Goal: Communication & Community: Answer question/provide support

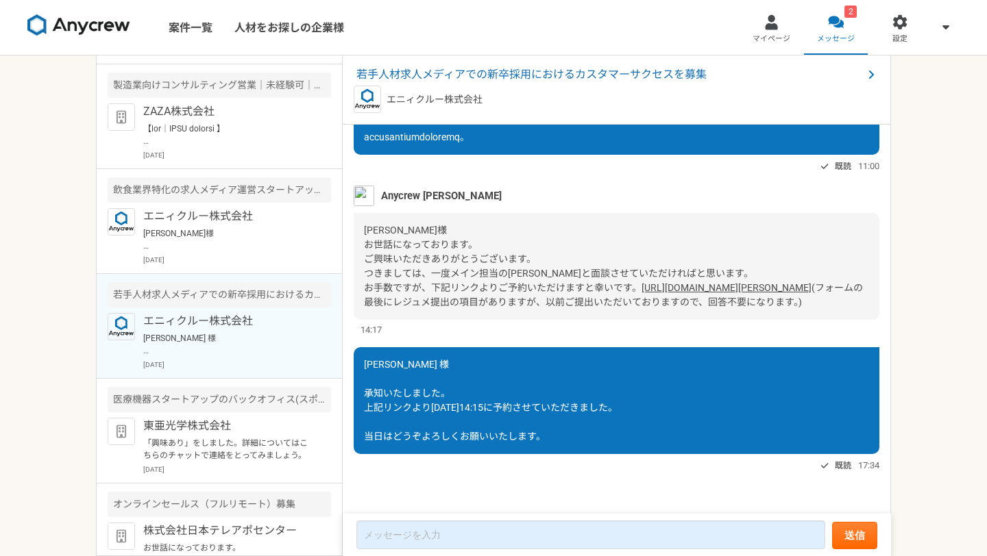
scroll to position [349, 0]
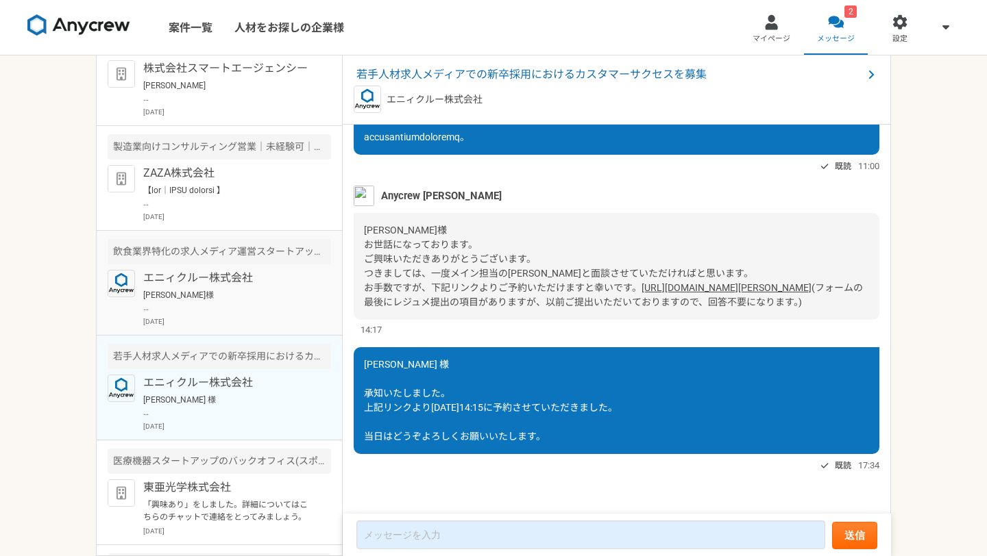
click at [253, 287] on div "エニィクルー株式会社 小川様 お世話になっております。池田です。 ご連絡ありがとうございます。 採用要件の変更について承知いたしました。 結果は残念ではありま…" at bounding box center [237, 298] width 188 height 57
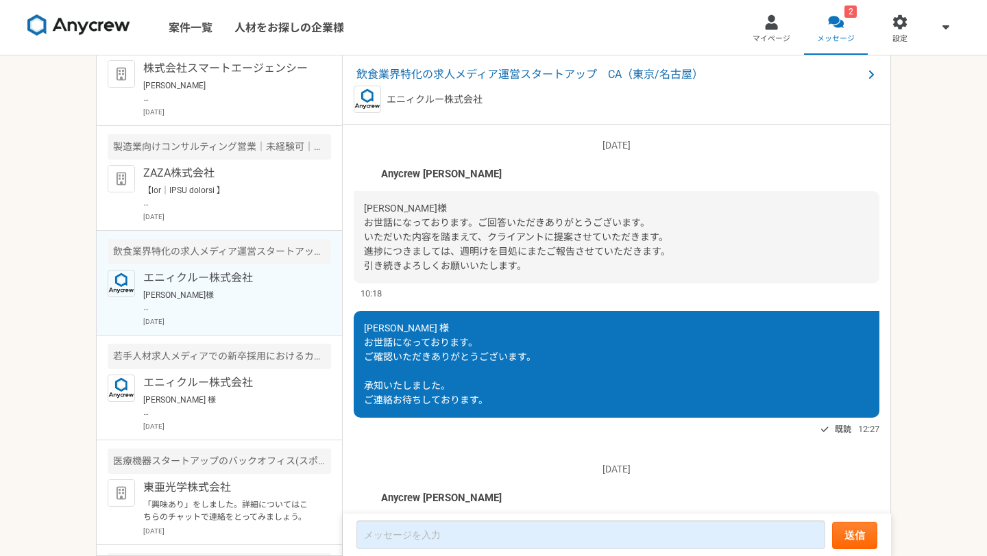
scroll to position [2032, 0]
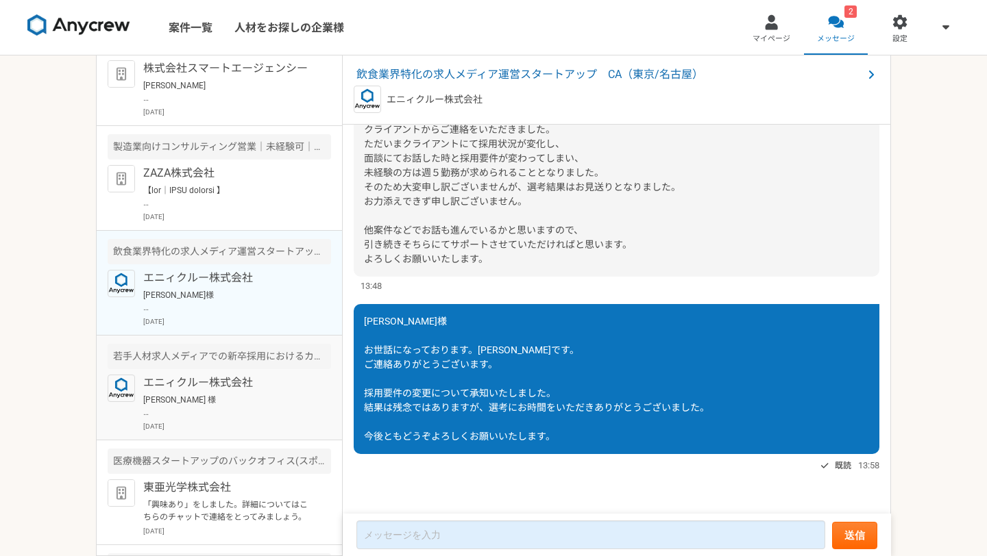
click at [265, 384] on p "エニィクルー株式会社" at bounding box center [227, 383] width 169 height 16
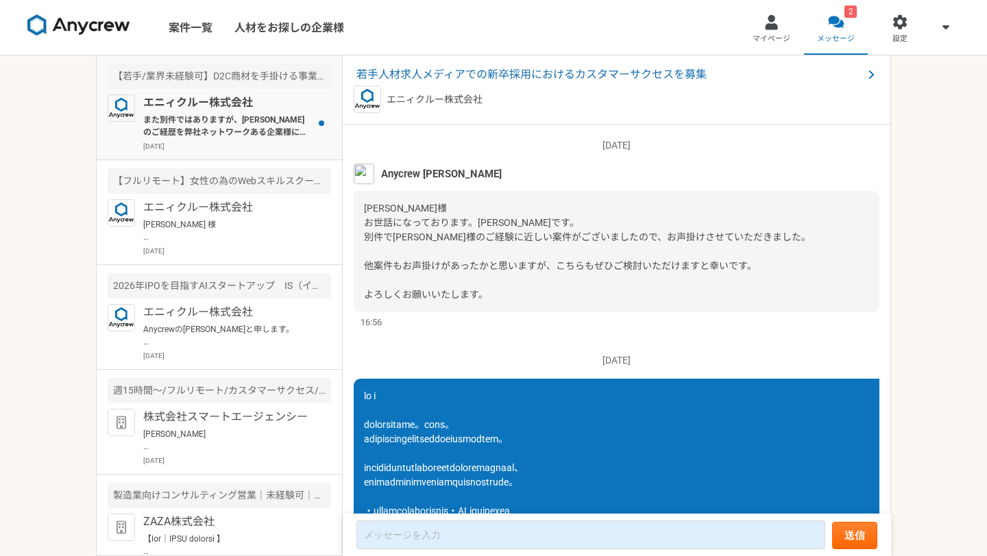
click at [272, 132] on p "また別件ではありますが、[PERSON_NAME]のご経歴を弊社ネットワークある企業様にご案内できればかと考えていますが、ご紹介などは可能でしょうか？ 企業名…" at bounding box center [227, 126] width 169 height 25
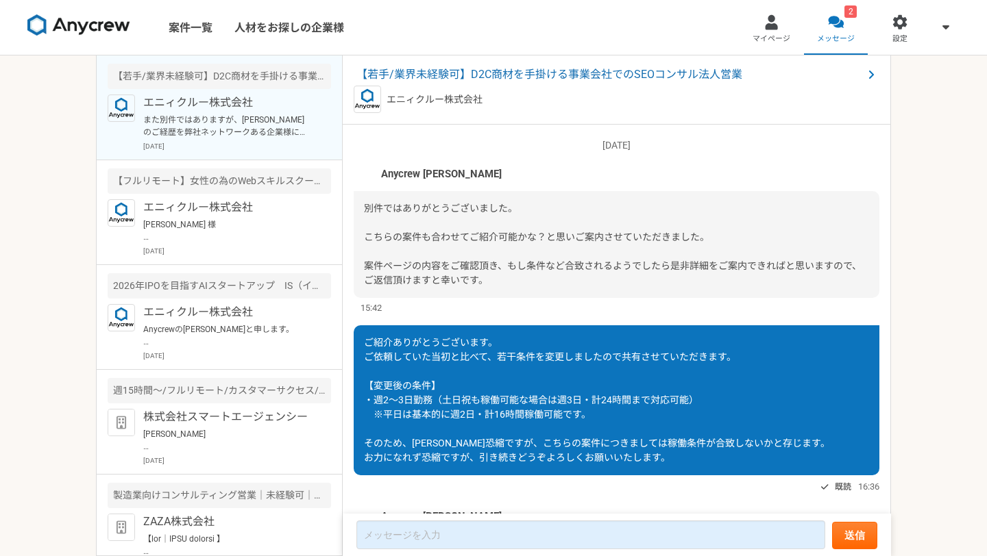
scroll to position [244, 0]
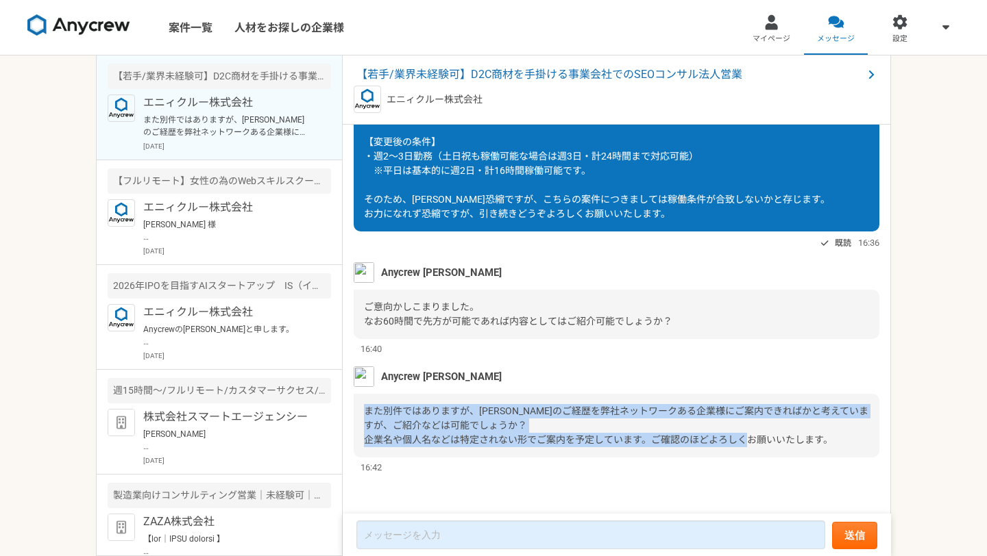
drag, startPoint x: 362, startPoint y: 409, endPoint x: 854, endPoint y: 451, distance: 493.1
click at [854, 451] on div "また別件ではありますが、[PERSON_NAME]のご経歴を弊社ネットワークある企業様にご案内できればかと考えていますが、ご紹介などは可能でしょうか？ 企業名…" at bounding box center [617, 426] width 526 height 64
copy span "また別件ではありますが、[PERSON_NAME]のご経歴を弊社ネットワークある企業様にご案内できればかと考えていますが、ご紹介などは可能でしょうか？ 企業名…"
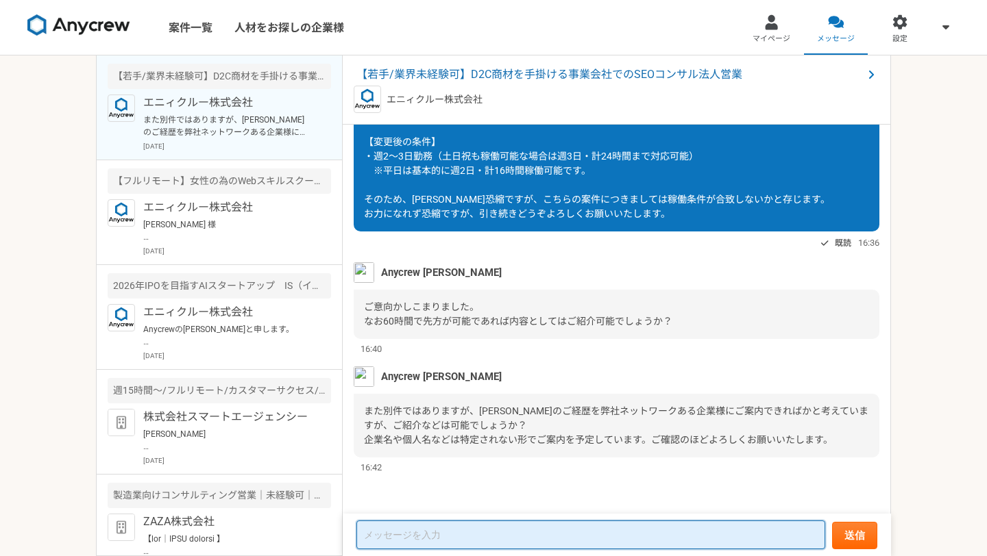
click at [433, 527] on textarea at bounding box center [590, 535] width 469 height 29
click at [433, 529] on textarea at bounding box center [590, 535] width 469 height 29
paste textarea "お世話になっております。池田です。 ご丁寧にご提案いただき、誠にありがとうございます。 ご紹介の件につきましては、私自身が現在SES事業を行っている立場のため…"
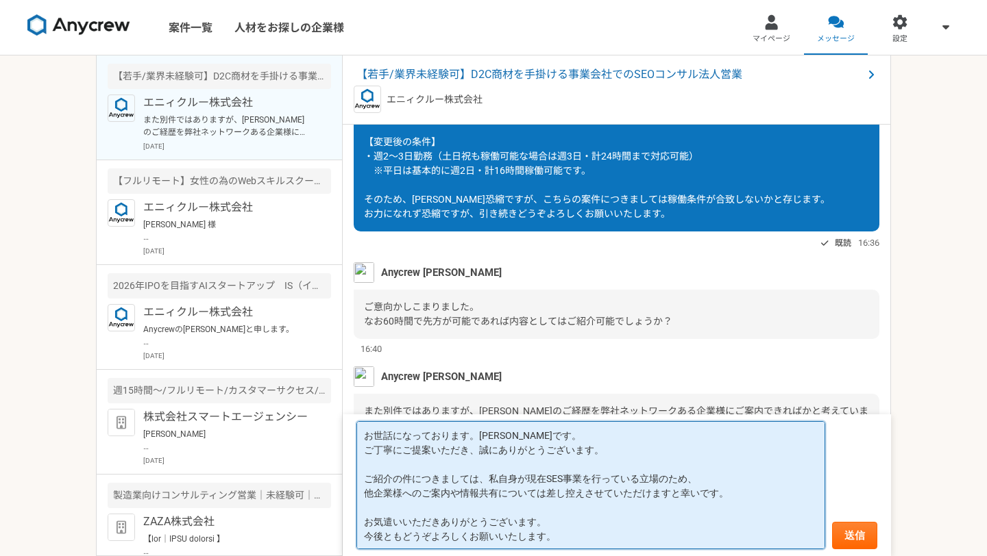
click at [426, 458] on textarea "お世話になっております。池田です。 ご丁寧にご提案いただき、誠にありがとうございます。 ご紹介の件につきましては、私自身が現在SES事業を行っている立場のため…" at bounding box center [590, 485] width 469 height 128
click at [476, 439] on textarea "お世話になっております。池田です。 ご丁寧にご提案いただき、誠にありがとうございます。 ご紹介の件につきましては、私自身が現在SES事業を行っている立場のため…" at bounding box center [590, 485] width 469 height 128
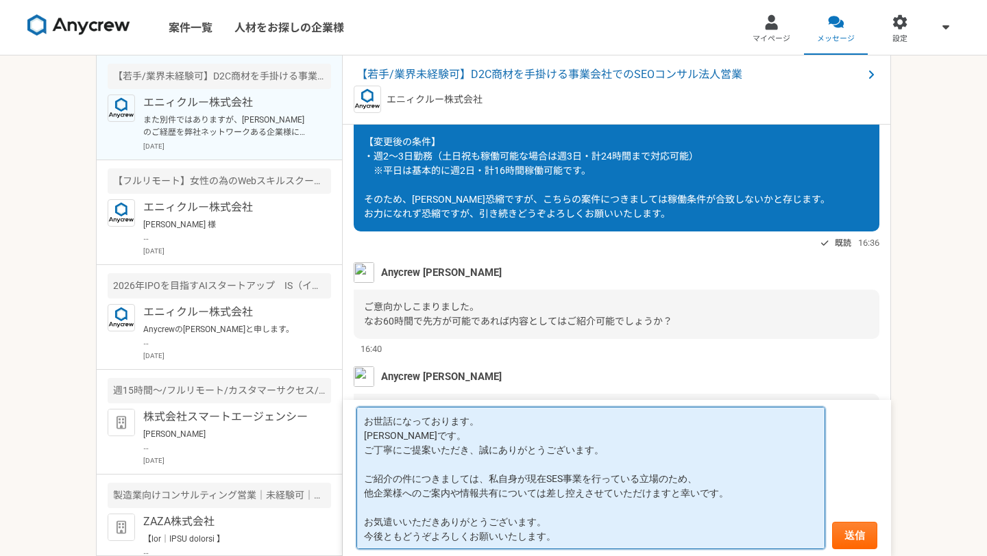
click at [537, 467] on textarea "お世話になっております。 池田です。 ご丁寧にご提案いただき、誠にありがとうございます。 ご紹介の件につきましては、私自身が現在SES事業を行っている立場のた…" at bounding box center [590, 478] width 469 height 143
click at [417, 448] on textarea "お世話になっております。 池田です。 ご丁寧にご提案いただき、誠にありがとうございます。 ご紹介の件につきましては、私自身が現在SES事業を行っている立場のた…" at bounding box center [590, 478] width 469 height 143
click at [404, 449] on textarea "お世話になっております。 池田です。 ご丁寧にご提案いただき、誠にありがとうございます。 ご紹介の件につきましては、私自身が現在SES事業を行っている立場のた…" at bounding box center [590, 478] width 469 height 143
click at [484, 492] on textarea "お世話になっております。 池田です。 ご提案いただき、誠にありがとうございます。 ご紹介の件につきましては、私自身が現在SES事業を行っている立場のため、 他…" at bounding box center [590, 478] width 469 height 143
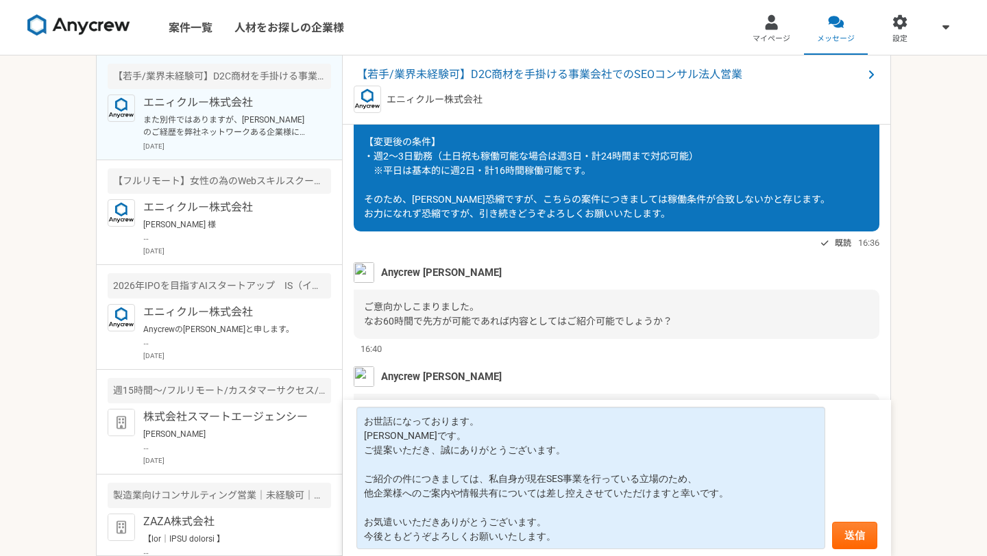
click at [502, 317] on span "ご意向かしこまりました。 なお60時間で先方が可能であれば内容としてはご紹介可能でしょうか？" at bounding box center [518, 314] width 308 height 25
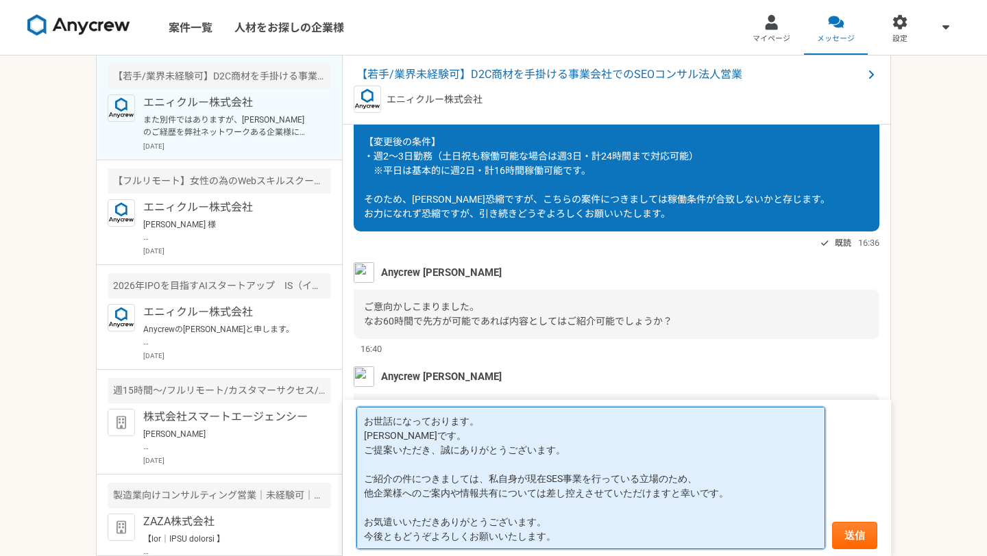
click at [366, 482] on textarea "お世話になっております。 池田です。 ご提案いただき、誠にありがとうございます。 ご紹介の件につきましては、私自身が現在SES事業を行っている立場のため、 他…" at bounding box center [590, 478] width 469 height 143
click at [480, 515] on textarea "お世話になっております。 池田です。 ご提案いただき、誠にありがとうございます。 ご紹介の件につきましては、私自身が現在SES事業を行っている立場のため、 他…" at bounding box center [590, 478] width 469 height 143
drag, startPoint x: 560, startPoint y: 541, endPoint x: 351, endPoint y: 541, distance: 209.0
click at [351, 541] on form "お世話になっております。 池田です。 ご提案いただき、誠にありがとうございます。 ご紹介の件につきましては、私自身が現在SES事業を行っている立場のため、 他…" at bounding box center [617, 478] width 548 height 156
click at [430, 537] on textarea "お世話になっております。 池田です。 ご提案いただき、誠にありがとうございます。 ご紹介の件につきましては、私自身が現在SES事業を行っている立場のため、 他…" at bounding box center [590, 478] width 469 height 143
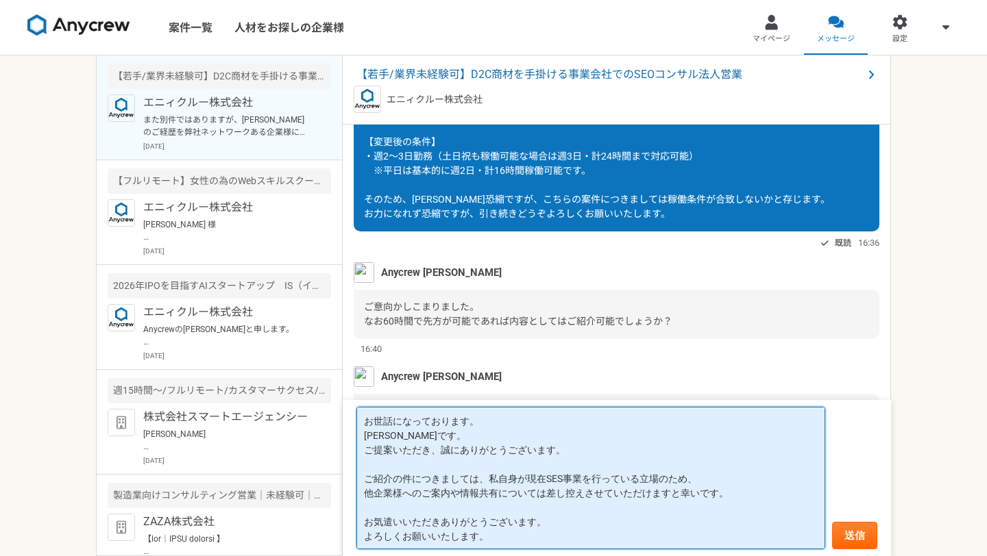
click at [448, 436] on textarea "お世話になっております。 池田です。 ご提案いただき、誠にありがとうございます。 ご紹介の件につきましては、私自身が現在SES事業を行っている立場のため、 他…" at bounding box center [590, 478] width 469 height 143
click at [495, 428] on textarea "お世話になっております。 池田です。 ご提案いただき、誠にありがとうございます。 ご紹介の件につきましては、私自身が現在SES事業を行っている立場のため、 他…" at bounding box center [590, 478] width 469 height 143
drag, startPoint x: 571, startPoint y: 450, endPoint x: 341, endPoint y: 448, distance: 229.6
click at [341, 448] on main "【若手/業界未経験可】D2C商材を手掛ける事業会社でのSEOコンサル法人営業 エニィクルー株式会社 また別件ではありますが、池田さんのご経歴を弊社ネットワーク…" at bounding box center [493, 306] width 795 height 501
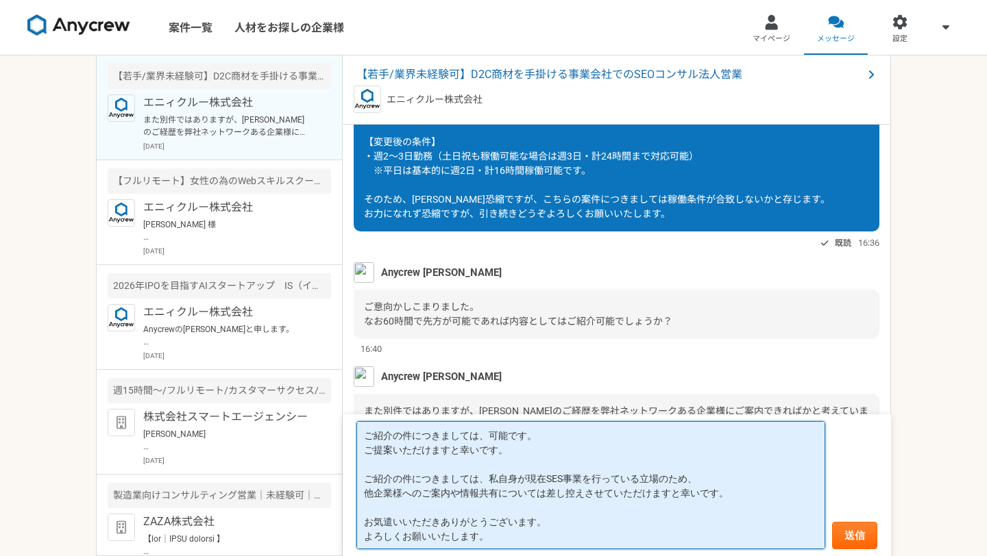
click at [515, 454] on textarea "ご紹介の件につきましては、可能です。 ご提案いただけますと幸いです。 ご紹介の件につきましては、私自身が現在SES事業を行っている立場のため、 他企業様へのご…" at bounding box center [590, 485] width 469 height 128
click at [475, 462] on textarea "ご紹介の件につきましては、可能です。 ご提案いただけますと幸いです。 ご紹介の件につきましては、私自身が現在SES事業を行っている立場のため、 他企業様へのご…" at bounding box center [590, 485] width 469 height 128
click at [365, 476] on textarea "ご紹介の件につきましては、可能です。 ご提案いただけますと幸いです。 ご紹介の件につきましては、私自身が現在SES事業を行っている立場のため、 他企業様へのご…" at bounding box center [590, 485] width 469 height 128
click at [452, 439] on textarea "ご紹介の件につきましては、可能です。 ご提案いただけますと幸いです。 他企業様へのご紹介の件につきましては、私自身が現在SES事業を行っている立場のため、 他…" at bounding box center [590, 485] width 469 height 128
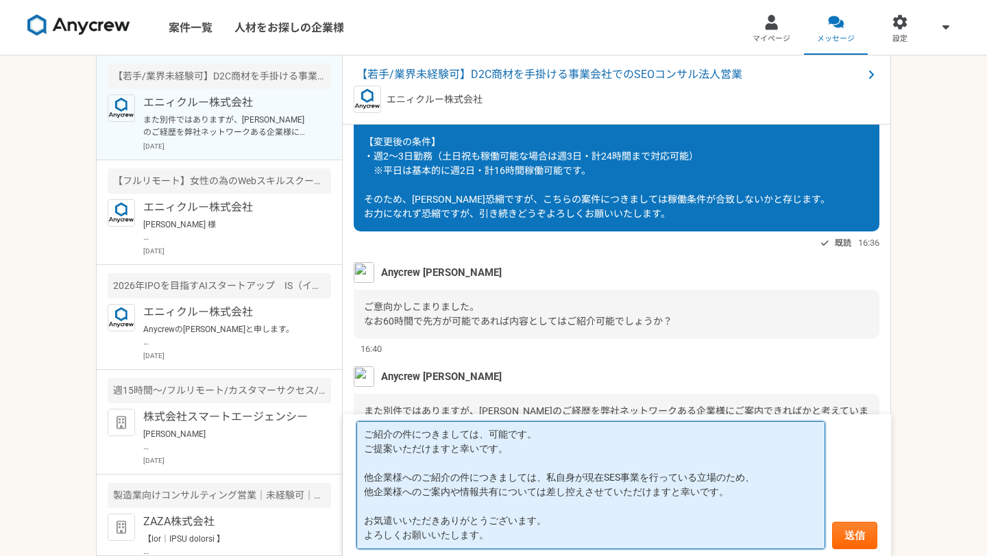
click at [531, 459] on textarea "ご紹介の件につきましては、可能です。 ご提案いただけますと幸いです。 他企業様へのご紹介の件につきましては、私自身が現在SES事業を行っている立場のため、 他…" at bounding box center [590, 485] width 469 height 128
click at [593, 512] on textarea "ご紹介の件につきましては、可能です。 ご提案いただけますと幸いです。 他企業様へのご紹介の件につきましては、私自身が現在SES事業を行っている立場のため、 他…" at bounding box center [590, 485] width 469 height 128
click at [629, 509] on textarea "ご紹介の件につきましては、可能です。 ご提案いただけますと幸いです。 他企業様へのご紹介の件につきましては、私自身が現在SES事業を行っている立場のため、 他…" at bounding box center [590, 485] width 469 height 128
click at [503, 491] on textarea "ご紹介の件につきましては、可能です。 ご提案いただけますと幸いです。 他企業様へのご紹介の件につきましては、私自身が現在SES事業を行っている立場のため、 他…" at bounding box center [590, 485] width 469 height 128
click at [544, 520] on textarea "ご紹介の件につきましては、可能です。 ご提案いただけますと幸いです。 他企業様へのご紹介の件につきましては、私自身が現在SES事業を行っている立場のため、 他…" at bounding box center [590, 485] width 469 height 128
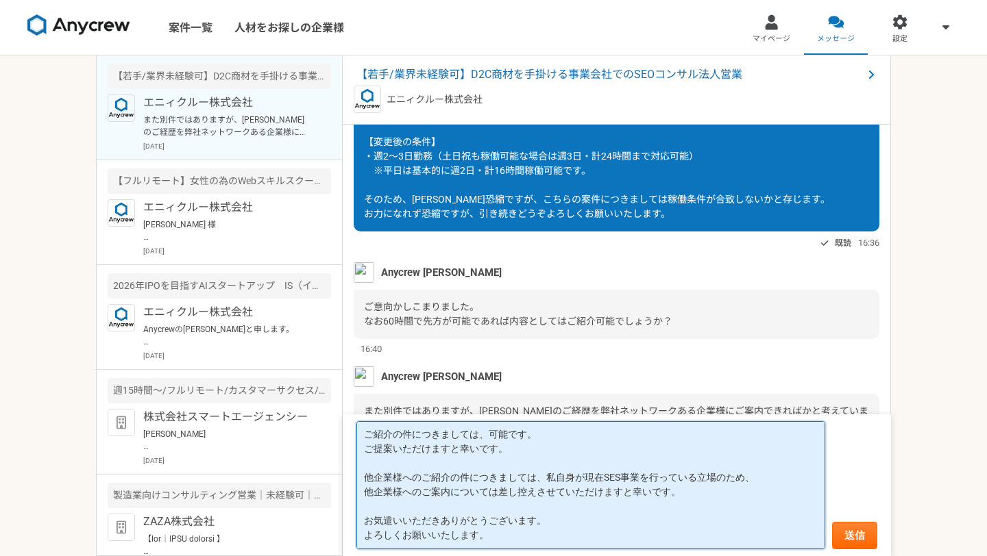
click at [412, 520] on textarea "ご紹介の件につきましては、可能です。 ご提案いただけますと幸いです。 他企業様へのご紹介の件につきましては、私自身が現在SES事業を行っている立場のため、 他…" at bounding box center [590, 485] width 469 height 128
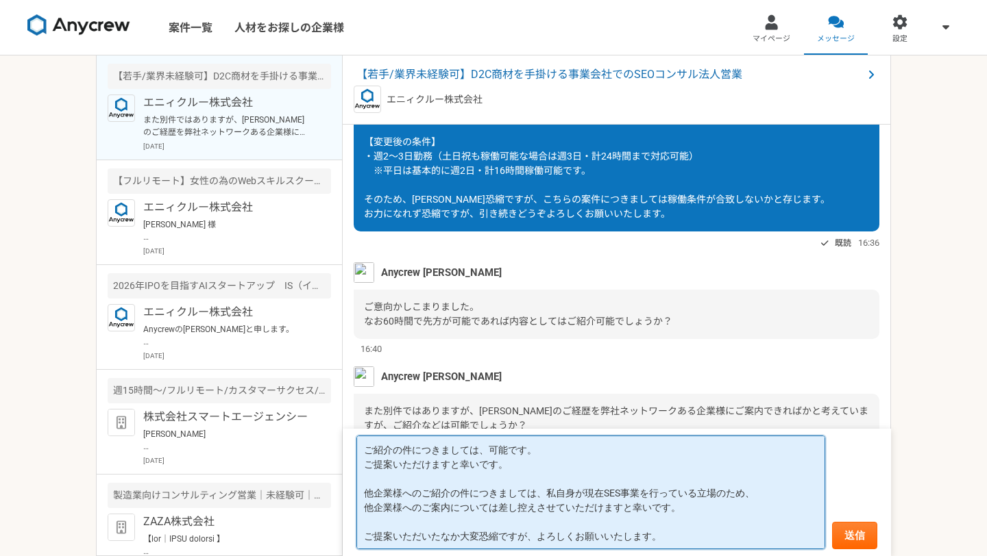
type textarea "ご紹介の件につきましては、可能です。 ご提案いただけますと幸いです。 他企業様へのご紹介の件につきましては、私自身が現在SES事業を行っている立場のため、 他…"
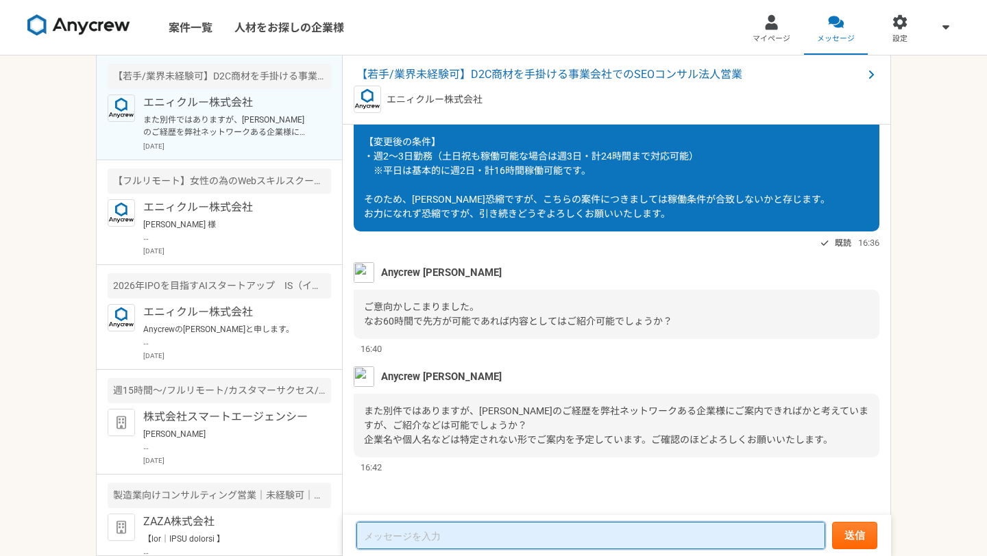
paste textarea "お世話になっております。池田です。 ご提案いただき、誠にありがとうございます。 ご紹介の件につきましては、可能でございますので、 ぜひご提案いただけますと幸い…"
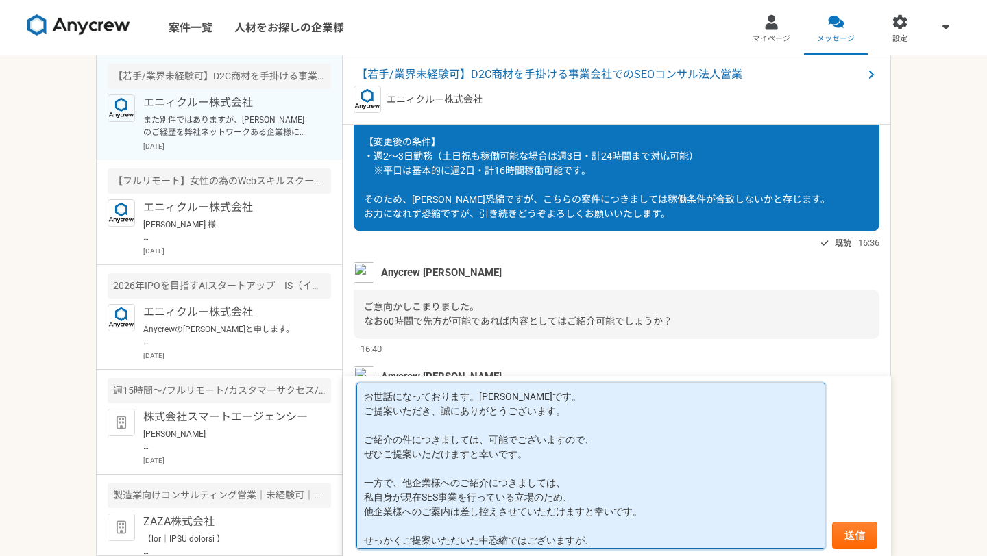
drag, startPoint x: 363, startPoint y: 408, endPoint x: 369, endPoint y: 385, distance: 23.9
click at [369, 385] on textarea "お世話になっております。池田です。 ご提案いただき、誠にありがとうございます。 ご紹介の件につきましては、可能でございますので、 ぜひご提案いただけますと幸い…" at bounding box center [590, 466] width 469 height 167
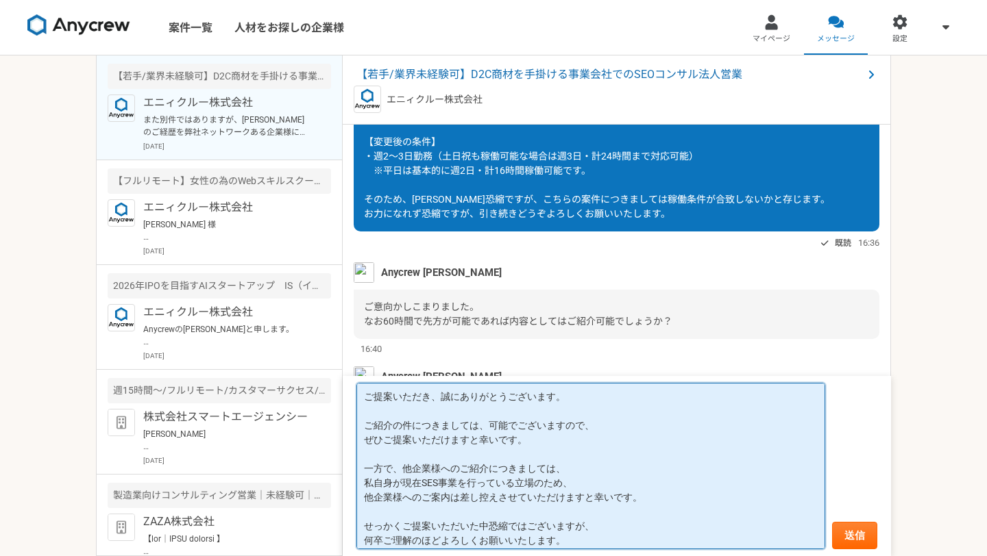
click at [363, 425] on textarea "ご提案いただき、誠にありがとうございます。 ご紹介の件につきましては、可能でございますので、 ぜひご提案いただけますと幸いです。 一方で、他企業様へのご紹介に…" at bounding box center [590, 466] width 469 height 167
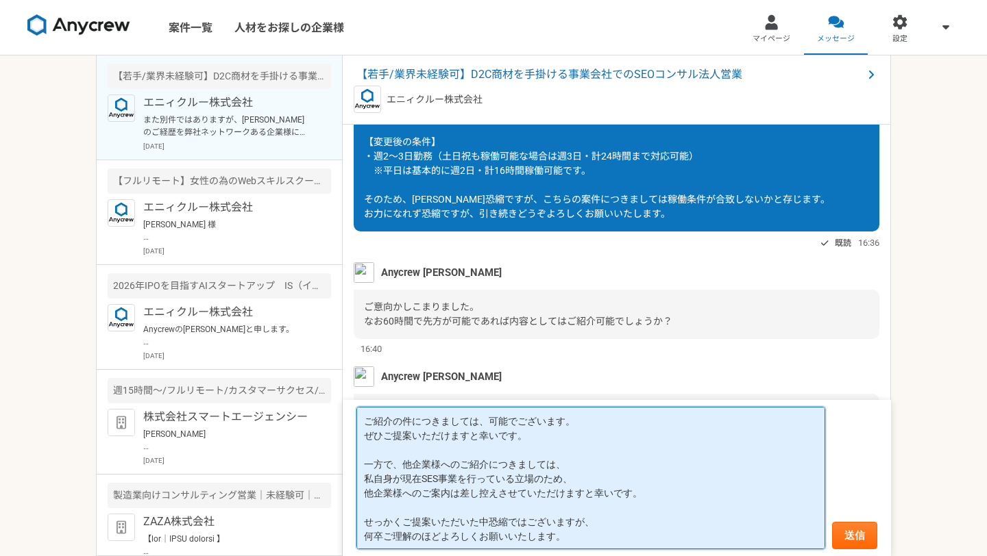
click at [525, 415] on textarea "ご紹介の件につきましては、可能でございます。 ぜひご提案いただけますと幸いです。 一方で、他企業様へのご紹介につきましては、 私自身が現在SES事業を行ってい…" at bounding box center [590, 478] width 469 height 143
click at [411, 430] on textarea "ご紹介の件につきましては、可能でございます。 ぜひご提案いただけますと幸いです。 一方で、他企業様へのご紹介につきましては、 私自身が現在SES事業を行ってい…" at bounding box center [590, 478] width 469 height 143
click at [395, 465] on textarea "ご紹介の件につきましては、可能でございます。 ぜひご提案いただけますと幸いです。 一方で、他企業様へのご紹介につきましては、 私自身が現在SES事業を行ってい…" at bounding box center [590, 478] width 469 height 143
click at [404, 466] on textarea "ご紹介の件につきましては、可能でございます。 ぜひご提案いただけますと幸いです。 一方で、他企業様へのご紹介につきましては、 私自身が現在SES事業を行ってい…" at bounding box center [590, 478] width 469 height 143
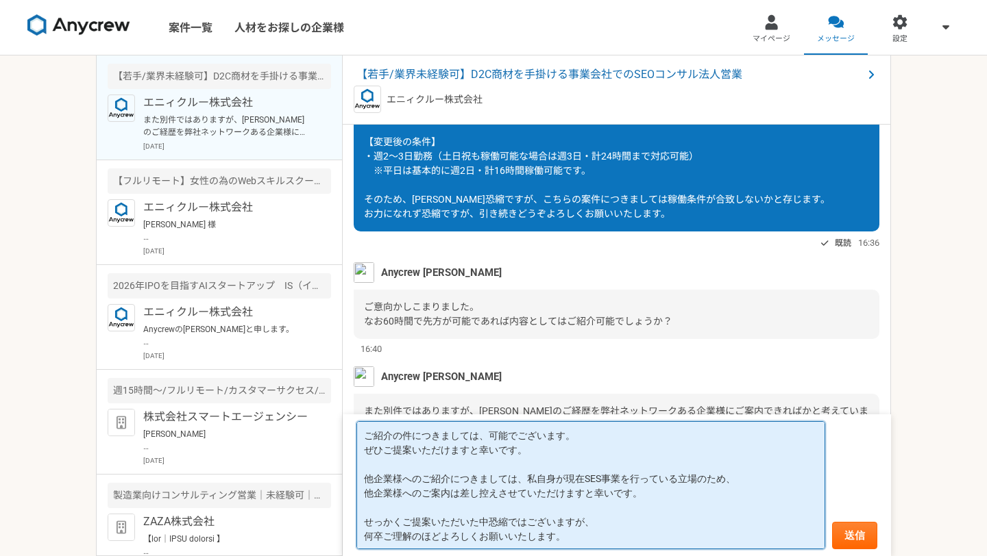
click at [365, 491] on textarea "ご紹介の件につきましては、可能でございます。 ぜひご提案いただけますと幸いです。 他企業様へのご紹介につきましては、私自身が現在SES事業を行っている立場のた…" at bounding box center [590, 485] width 469 height 128
click at [595, 500] on textarea "ご紹介の件につきましては、可能でございます。 ぜひご提案いただけますと幸いです。 他企業様へのご紹介につきましては、私自身が現在SES事業を行っている立場のた…" at bounding box center [590, 485] width 469 height 128
click at [363, 537] on textarea "ご紹介の件につきましては、可能でございます。 ぜひご提案いただけますと幸いです。 他企業様へのご紹介につきましては、私自身が現在SES事業を行っている立場のた…" at bounding box center [590, 485] width 469 height 128
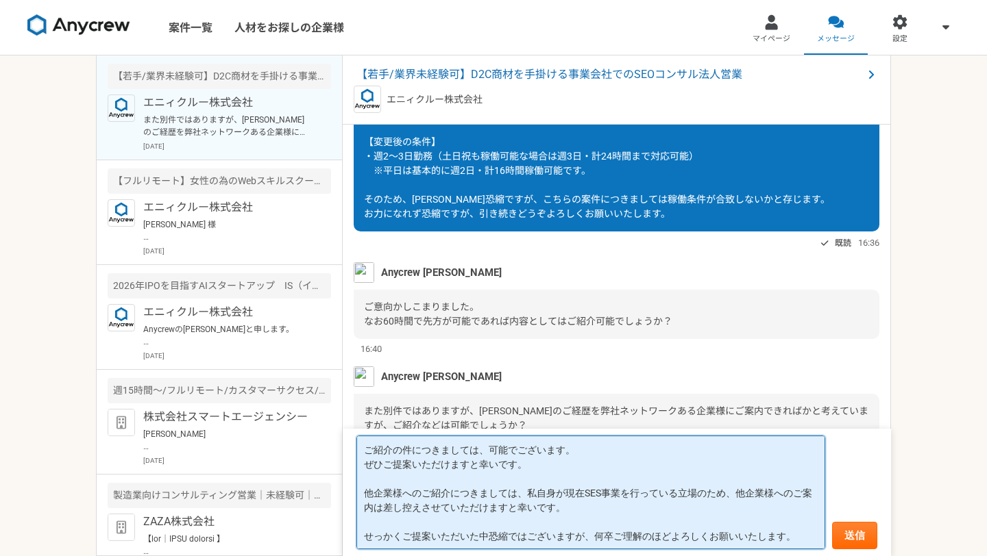
scroll to position [1, 0]
click at [524, 477] on textarea "ご紹介の件につきましては、可能でございます。 ぜひご提案いただけますと幸いです。 他企業様へのご紹介につきましては、私自身が現在SES事業を行っている立場のた…" at bounding box center [590, 493] width 469 height 114
type textarea "ご紹介の件につきましては、可能でございます。 ぜひご提案いただけますと幸いです。 他企業様へのご紹介につきましては、私自身が現在SES事業を行っている立場のた…"
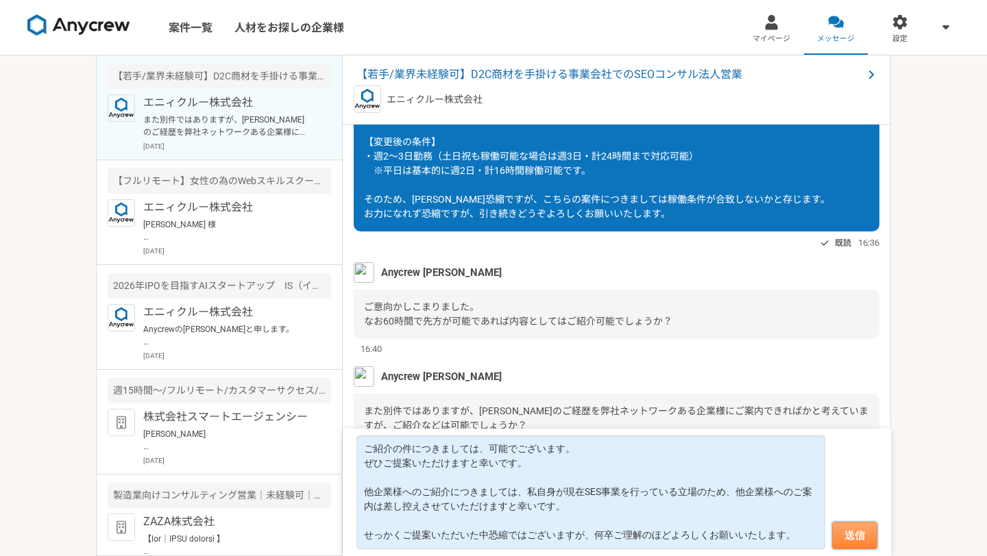
click at [848, 543] on button "送信" at bounding box center [854, 535] width 45 height 27
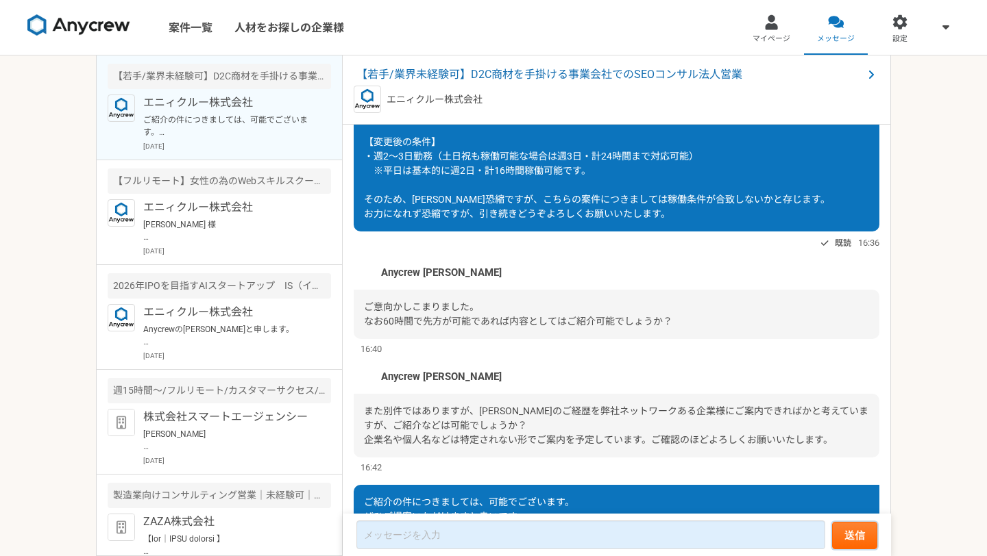
scroll to position [393, 0]
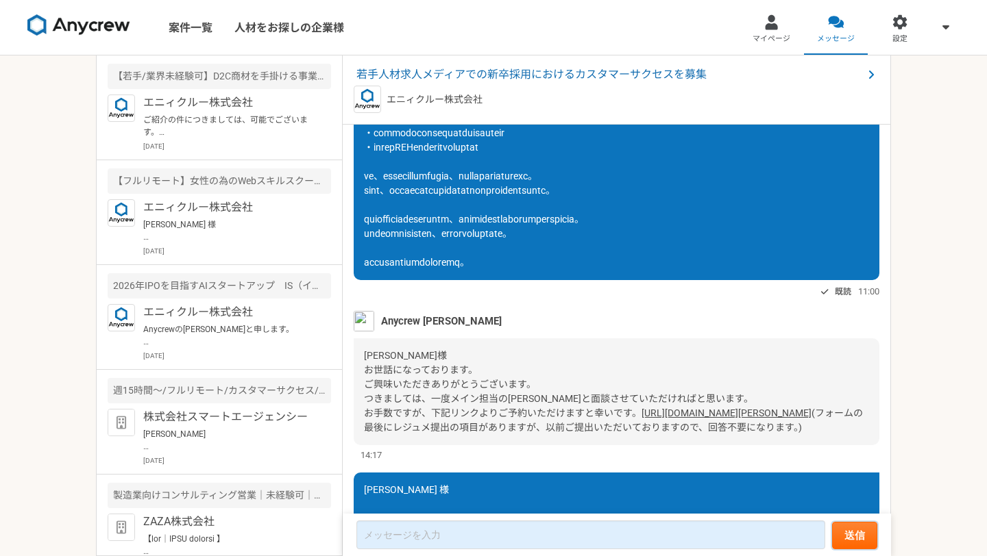
scroll to position [532, 0]
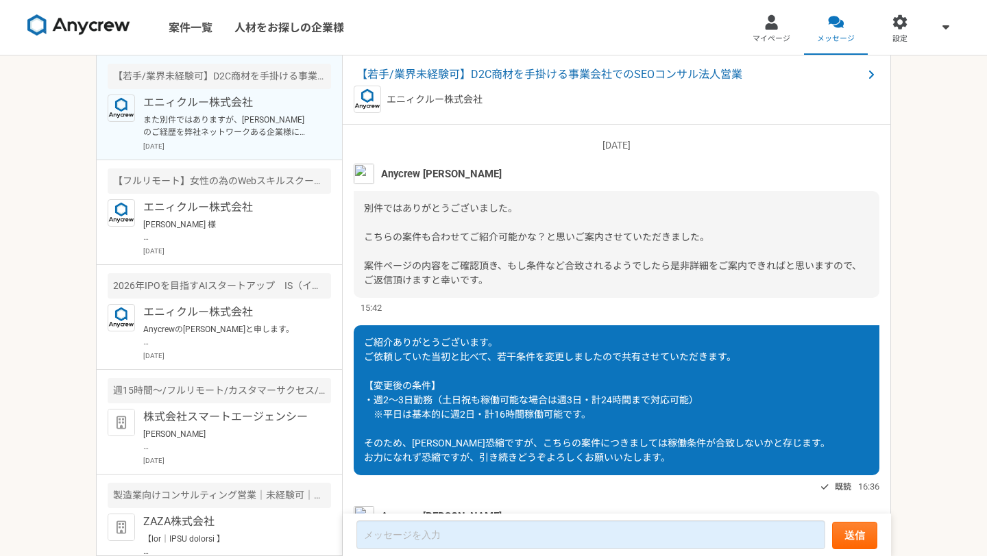
scroll to position [244, 0]
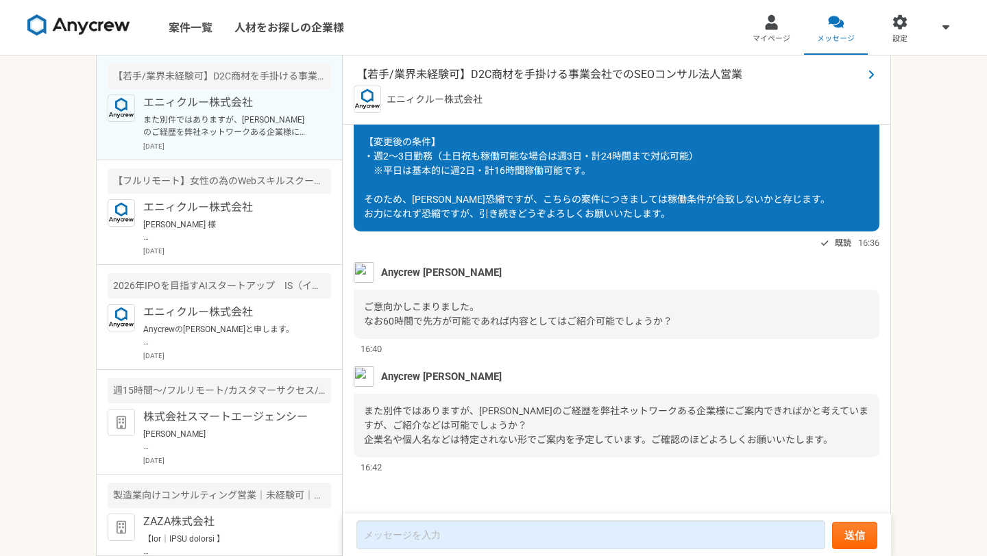
click at [435, 72] on span "【若手/業界未経験可】D2C商材を手掛ける事業会社でのSEOコンサル法人営業" at bounding box center [609, 74] width 506 height 16
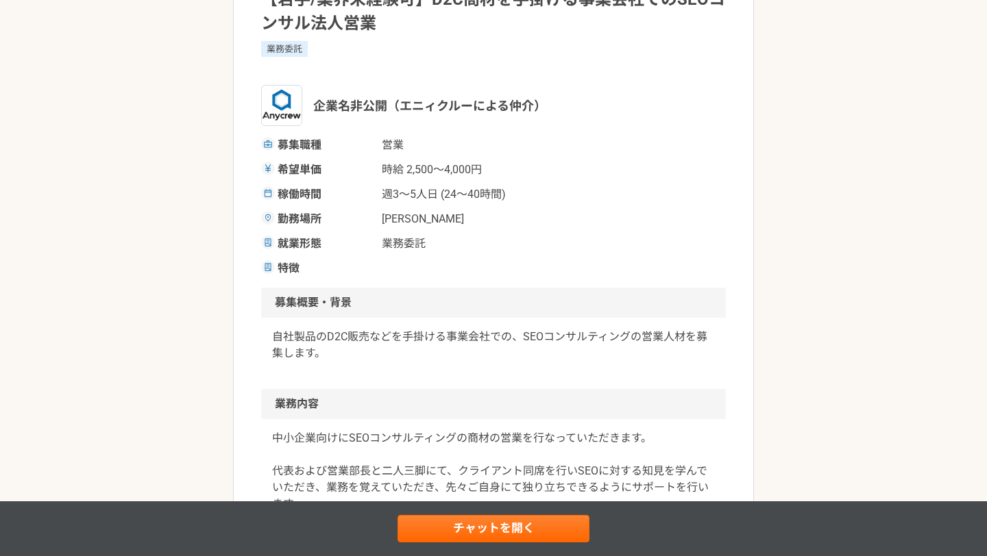
scroll to position [141, 0]
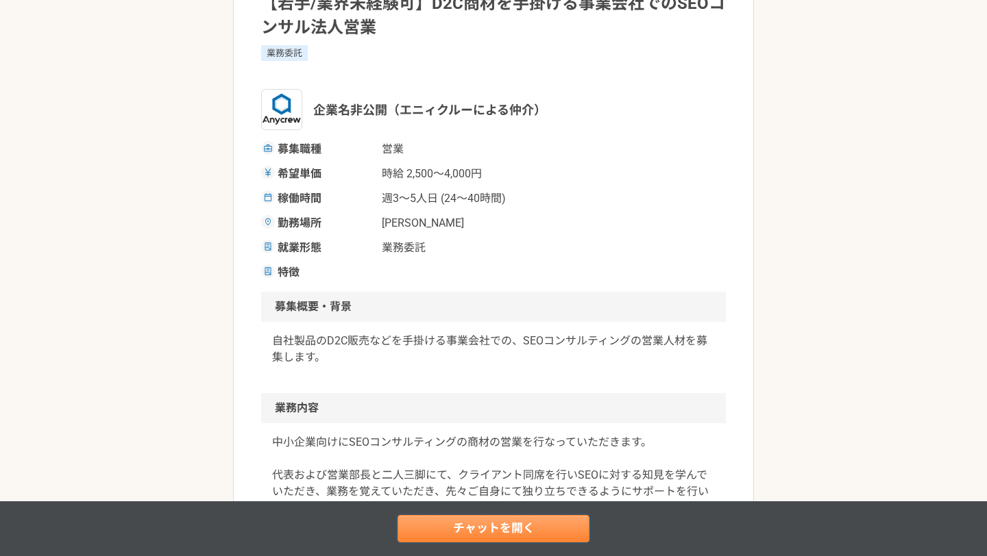
click at [459, 540] on link "チャットを開く" at bounding box center [493, 528] width 192 height 27
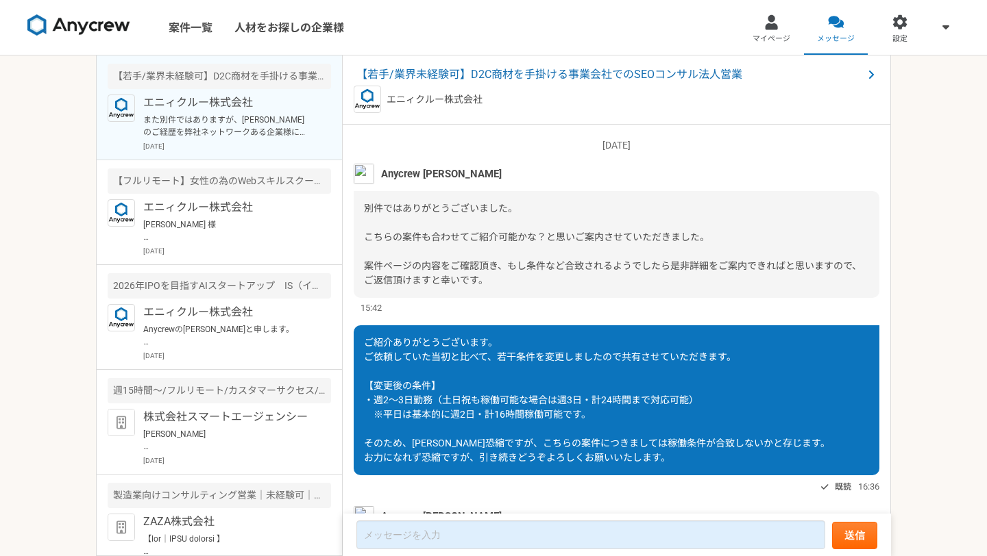
scroll to position [244, 0]
